Goal: Find specific page/section: Find specific page/section

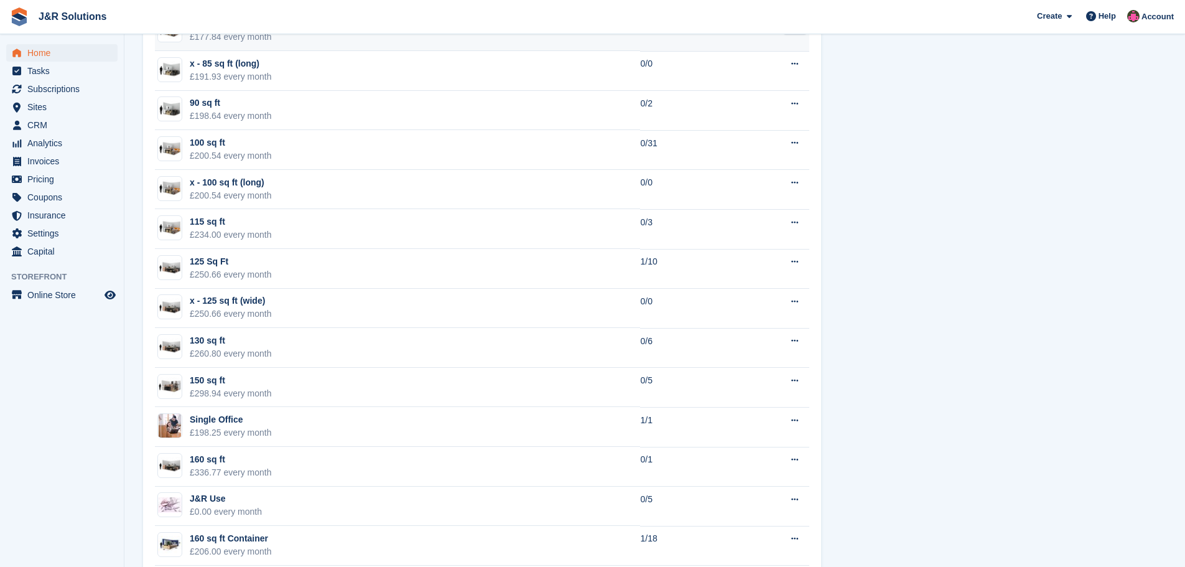
scroll to position [1556, 0]
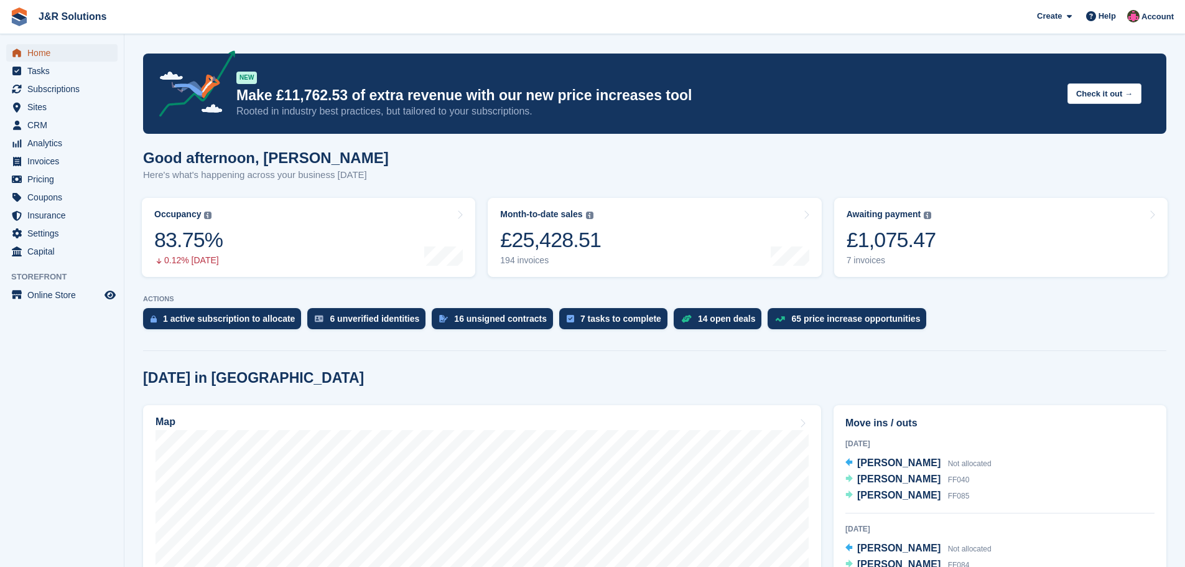
click at [42, 54] on span "Home" at bounding box center [64, 52] width 75 height 17
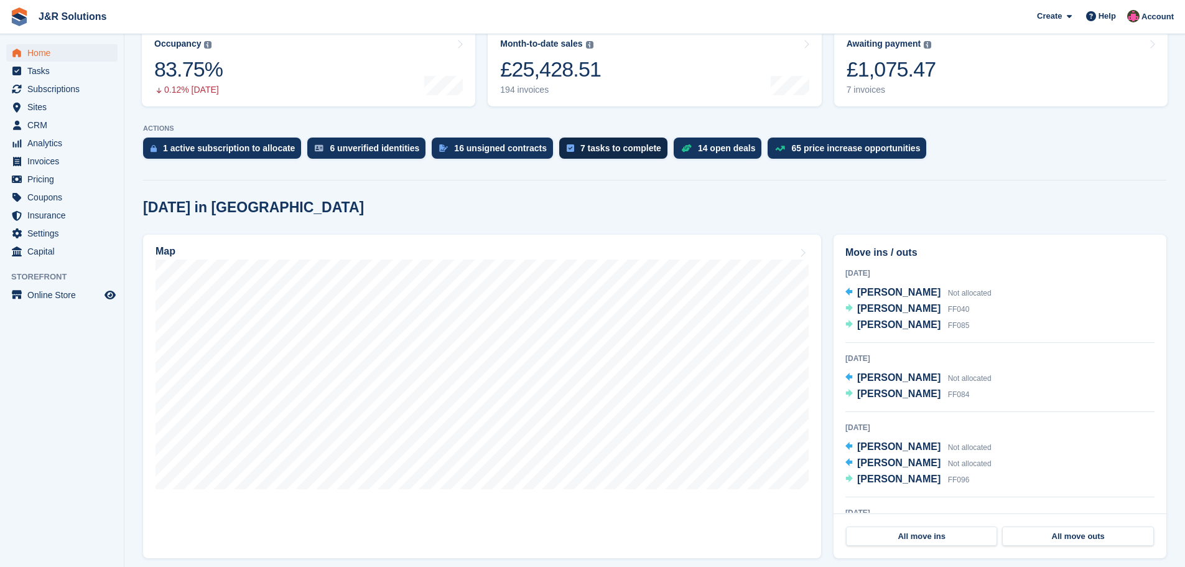
scroll to position [249, 0]
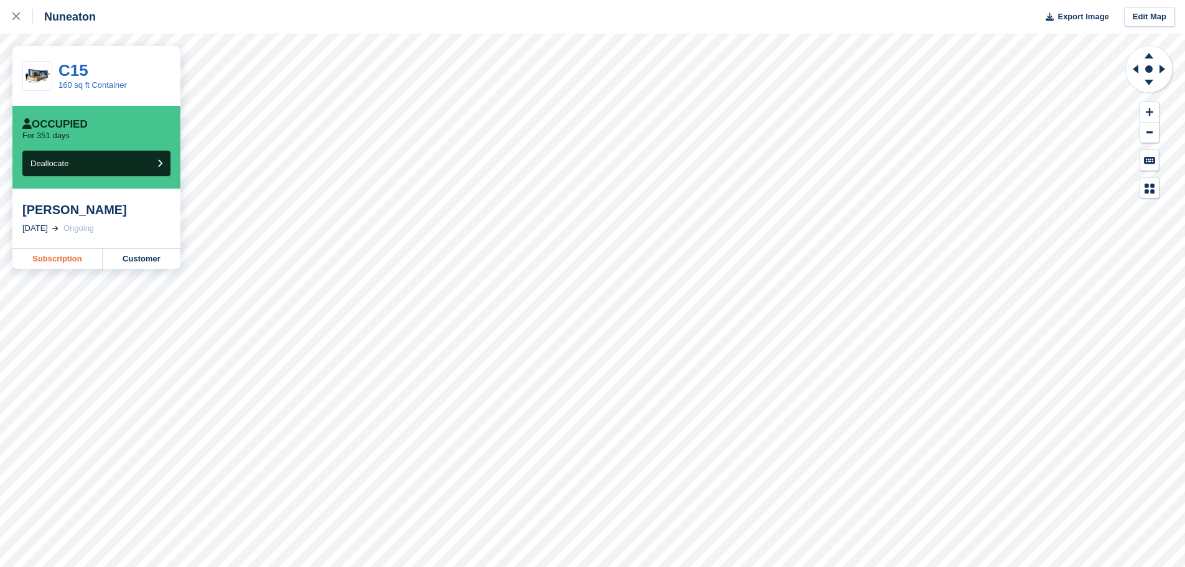
click at [57, 259] on link "Subscription" at bounding box center [57, 259] width 90 height 20
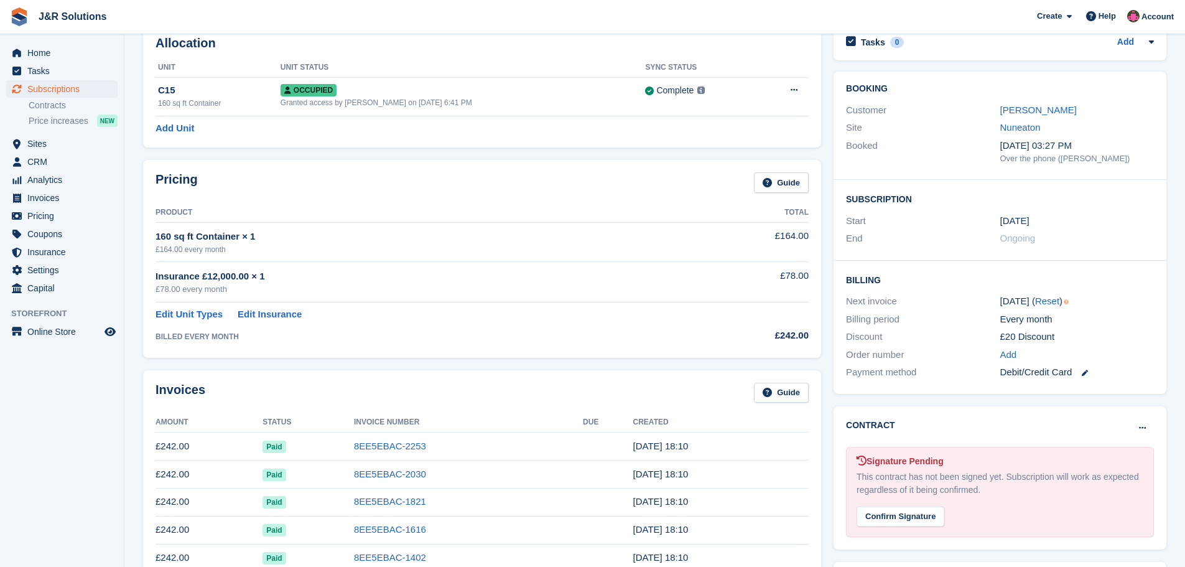
scroll to position [249, 0]
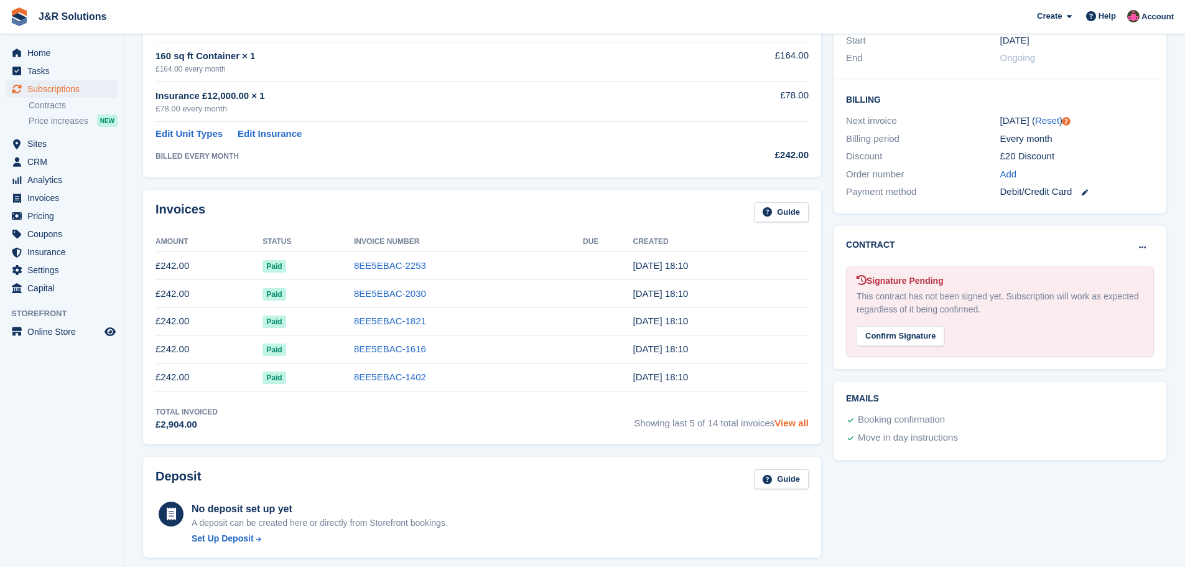
click at [801, 423] on link "View all" at bounding box center [792, 423] width 34 height 11
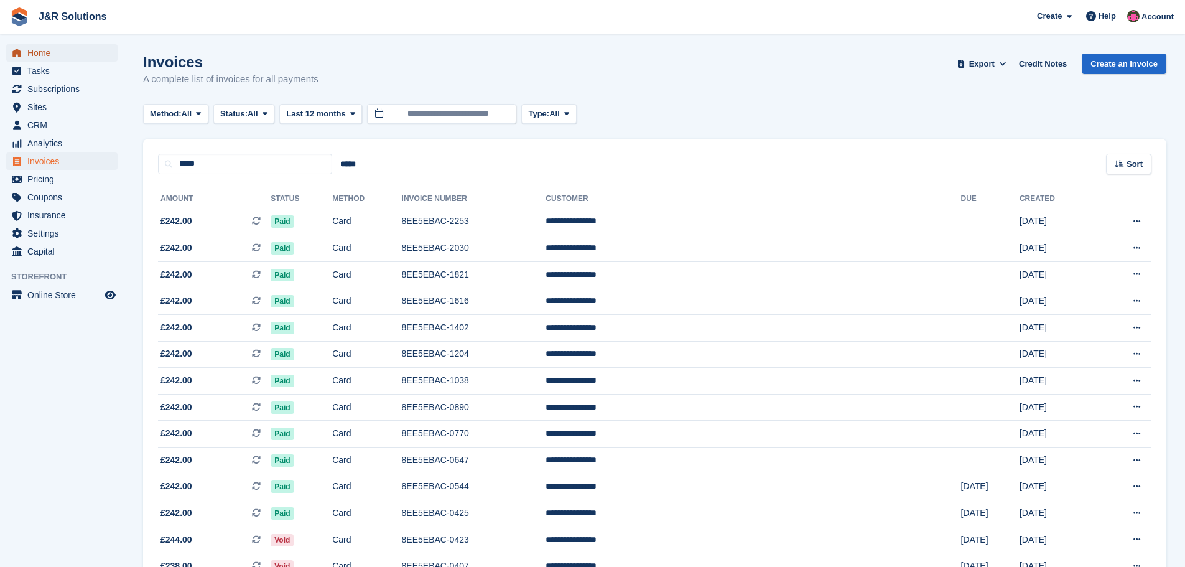
click at [39, 54] on span "Home" at bounding box center [64, 52] width 75 height 17
